Goal: Task Accomplishment & Management: Complete application form

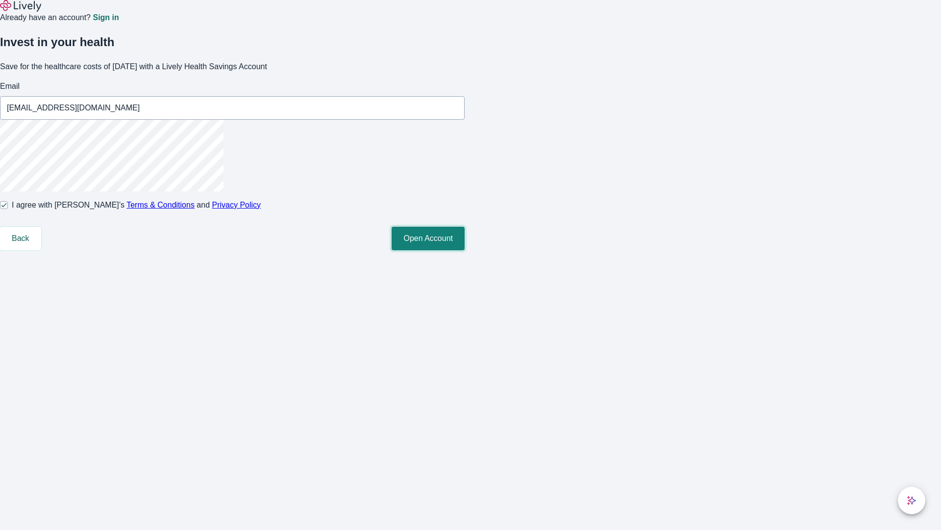
click at [465, 250] on button "Open Account" at bounding box center [428, 239] width 73 height 24
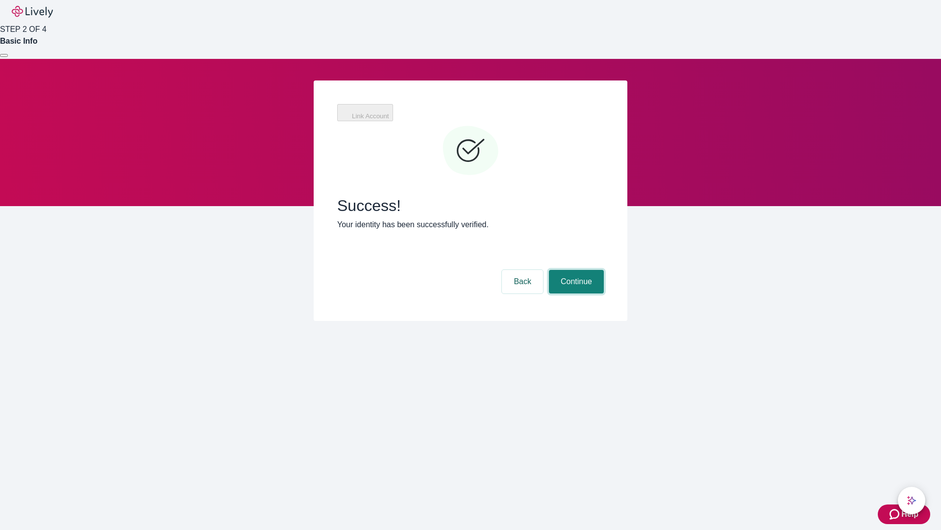
click at [575, 270] on button "Continue" at bounding box center [576, 282] width 55 height 24
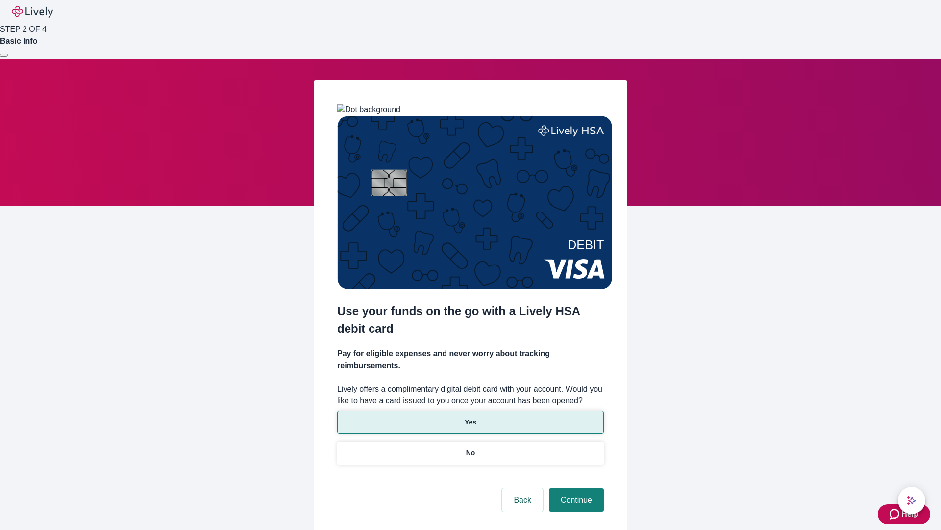
click at [470, 417] on p "Yes" at bounding box center [471, 422] width 12 height 10
click at [575, 488] on button "Continue" at bounding box center [576, 500] width 55 height 24
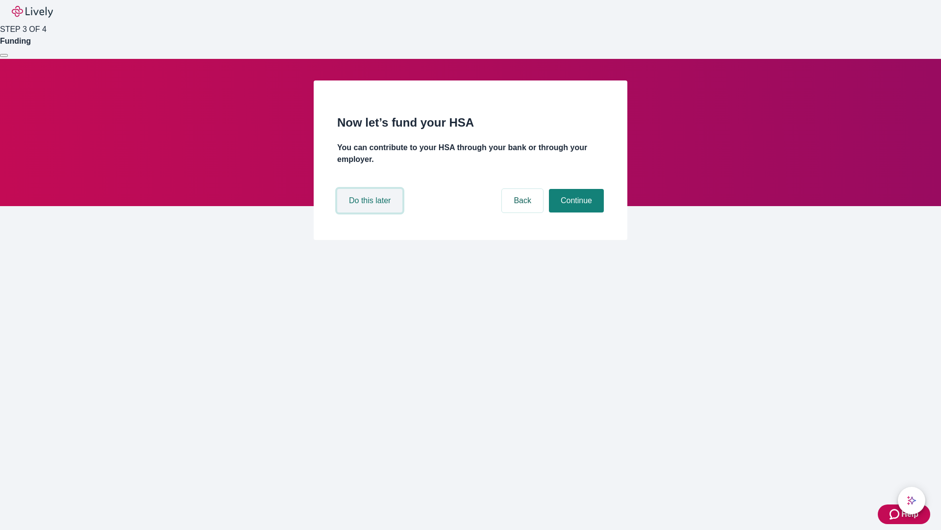
click at [371, 212] on button "Do this later" at bounding box center [369, 201] width 65 height 24
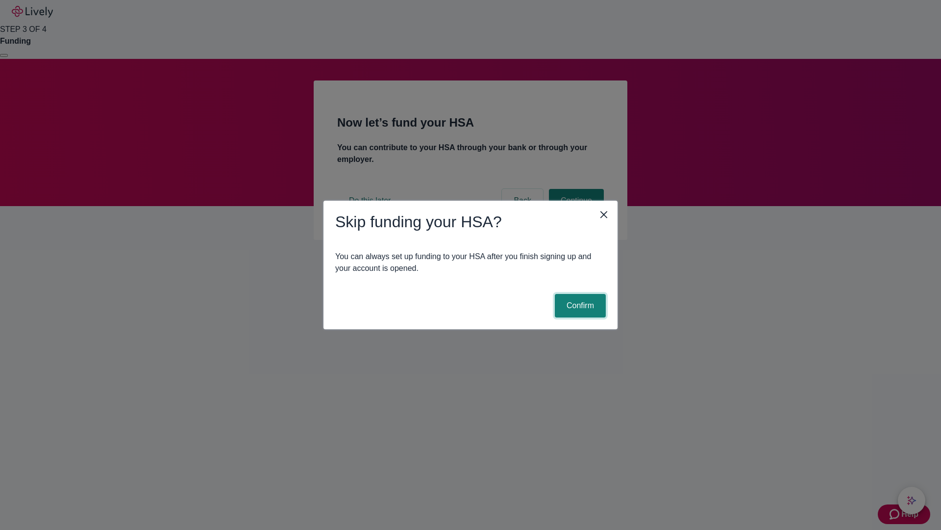
click at [579, 305] on button "Confirm" at bounding box center [580, 306] width 51 height 24
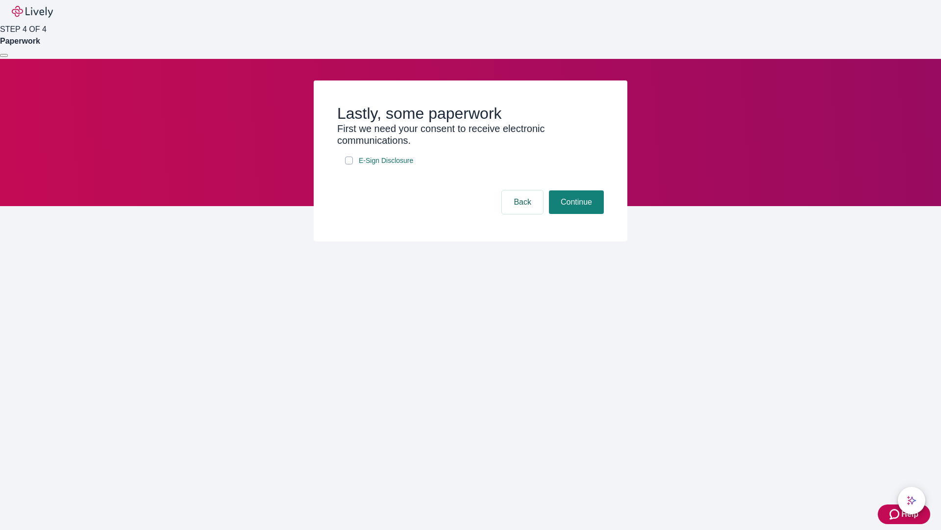
click at [349, 164] on input "E-Sign Disclosure" at bounding box center [349, 160] width 8 height 8
checkbox input "true"
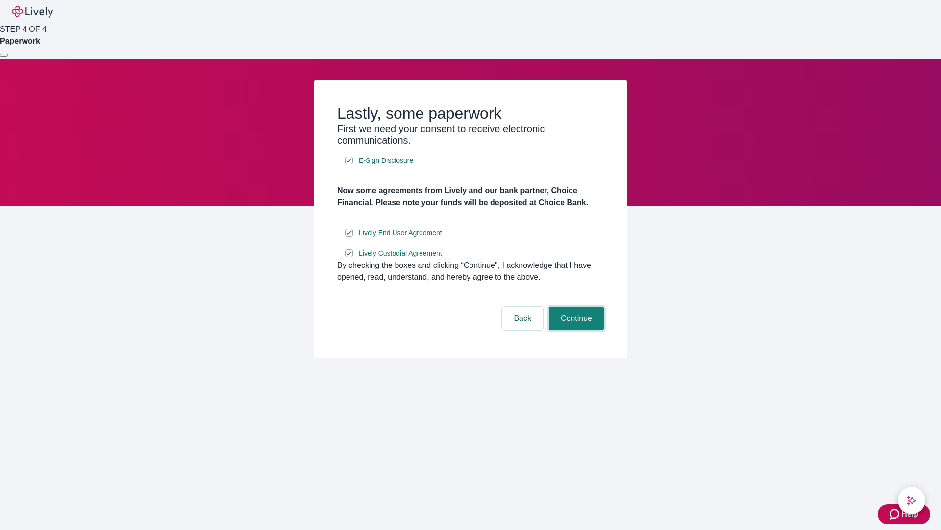
click at [575, 330] on button "Continue" at bounding box center [576, 318] width 55 height 24
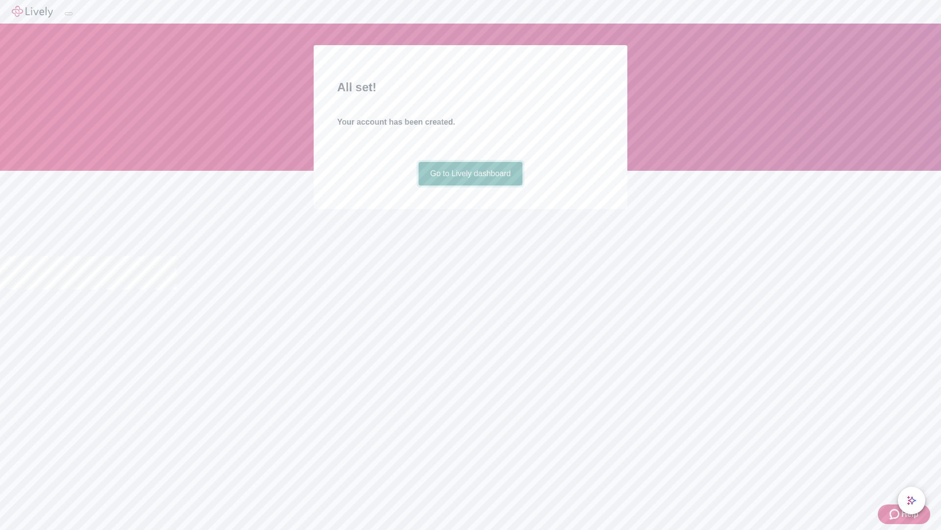
click at [470, 185] on link "Go to Lively dashboard" at bounding box center [471, 174] width 104 height 24
